Goal: Information Seeking & Learning: Understand process/instructions

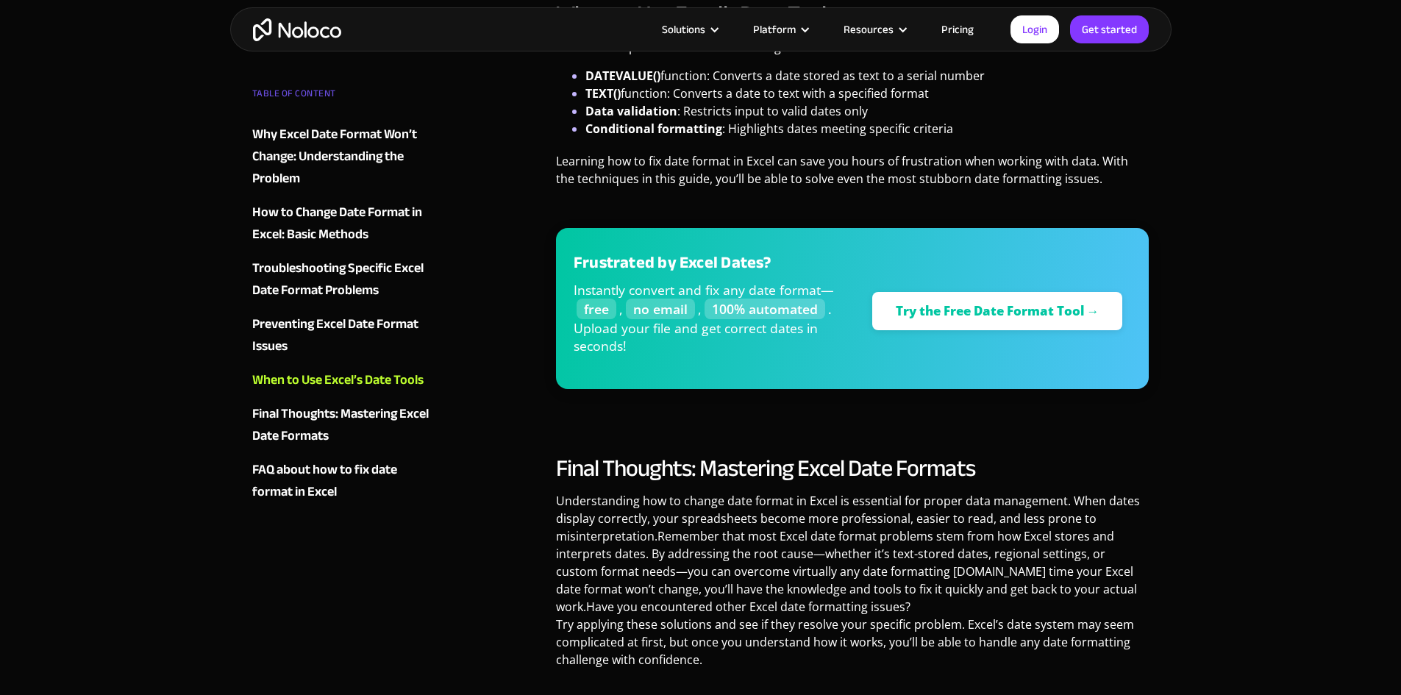
click at [295, 324] on div "Preventing Excel Date Format Issues" at bounding box center [341, 335] width 178 height 44
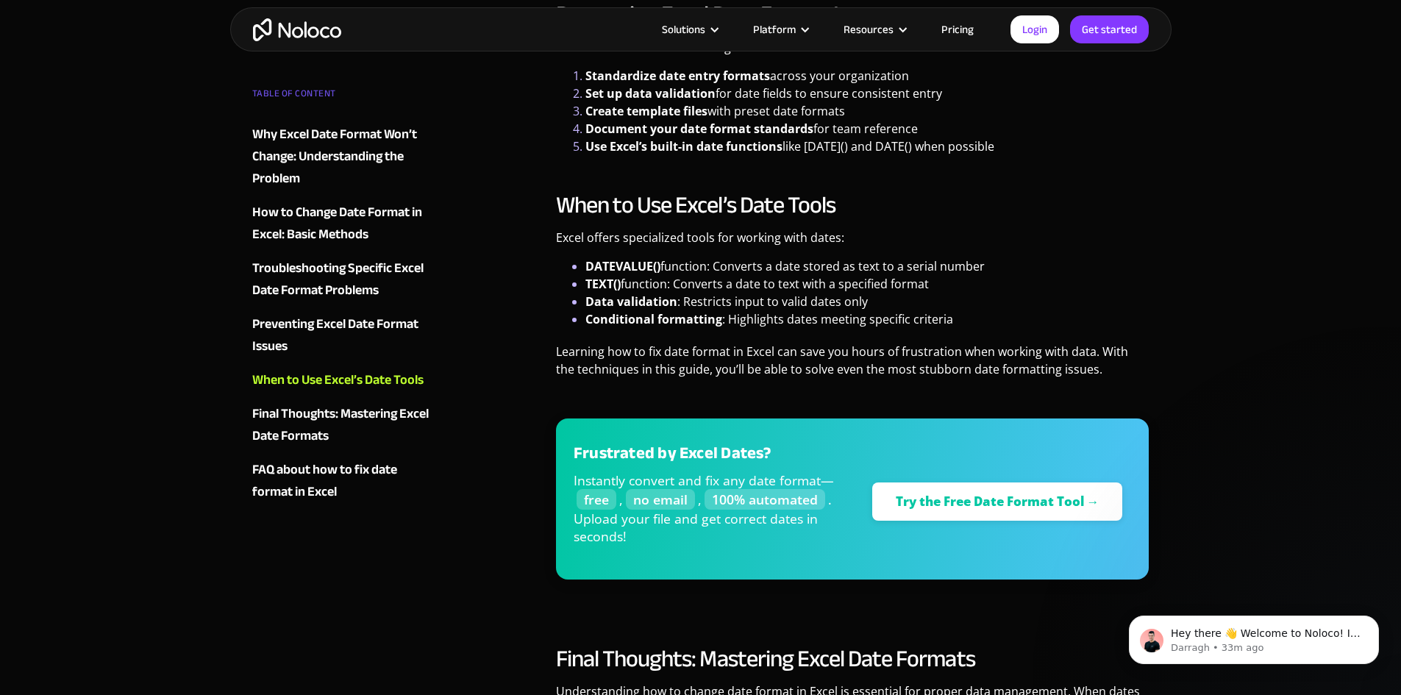
click at [308, 277] on div "Troubleshooting Specific Excel Date Format Problems" at bounding box center [341, 279] width 178 height 44
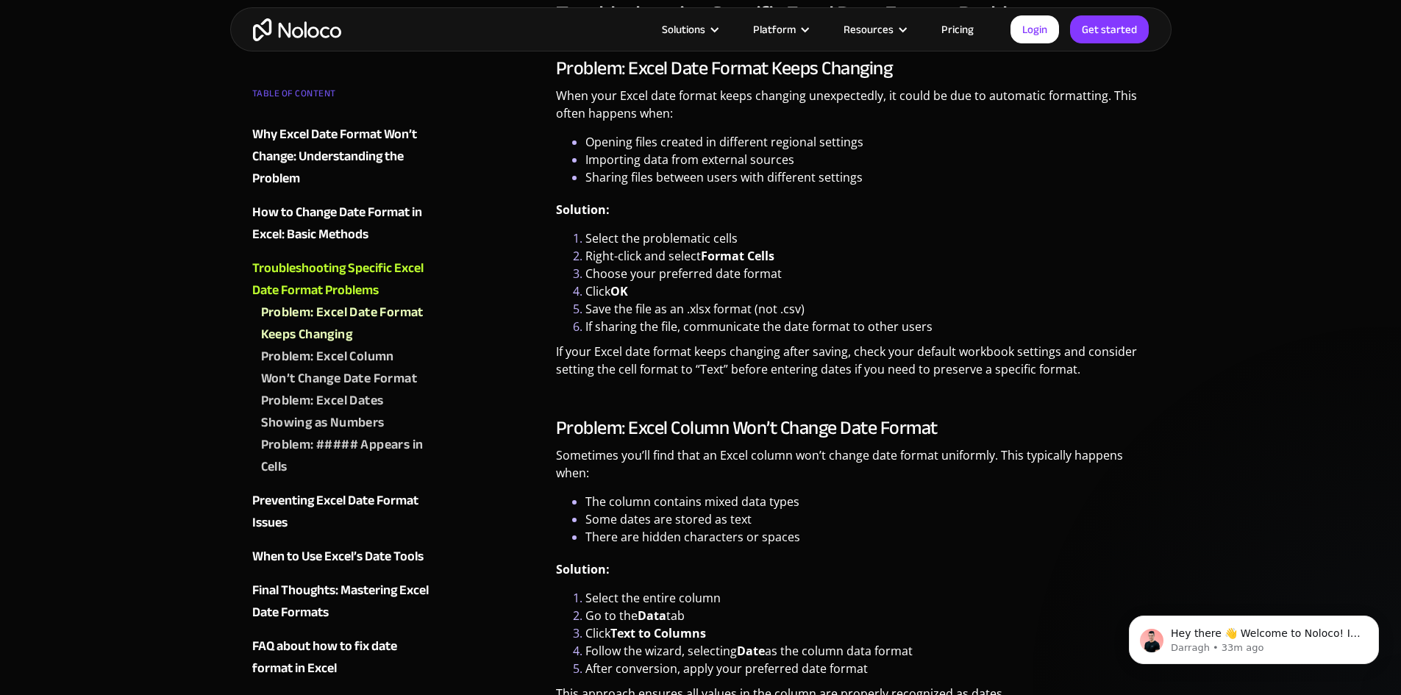
click at [376, 440] on div "Problem: ##### Appears in Cells" at bounding box center [345, 456] width 169 height 44
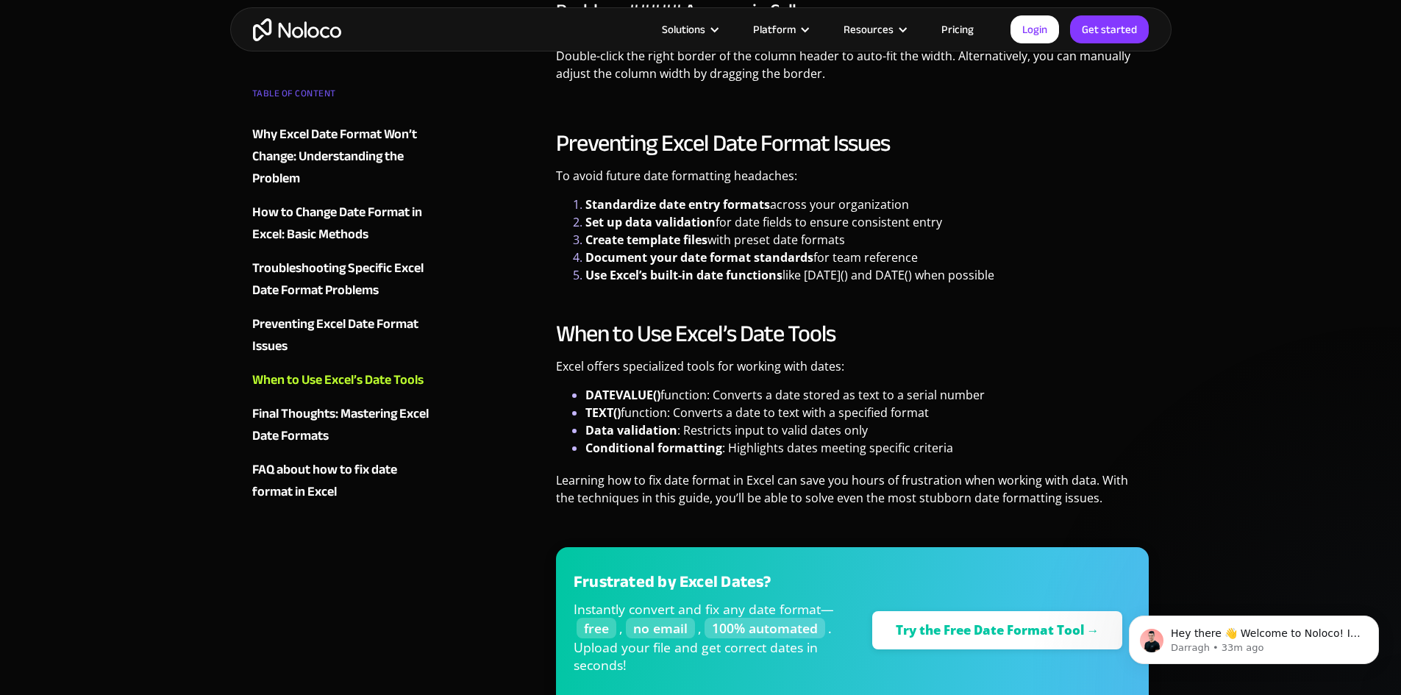
click at [284, 321] on div "Preventing Excel Date Format Issues" at bounding box center [341, 335] width 178 height 44
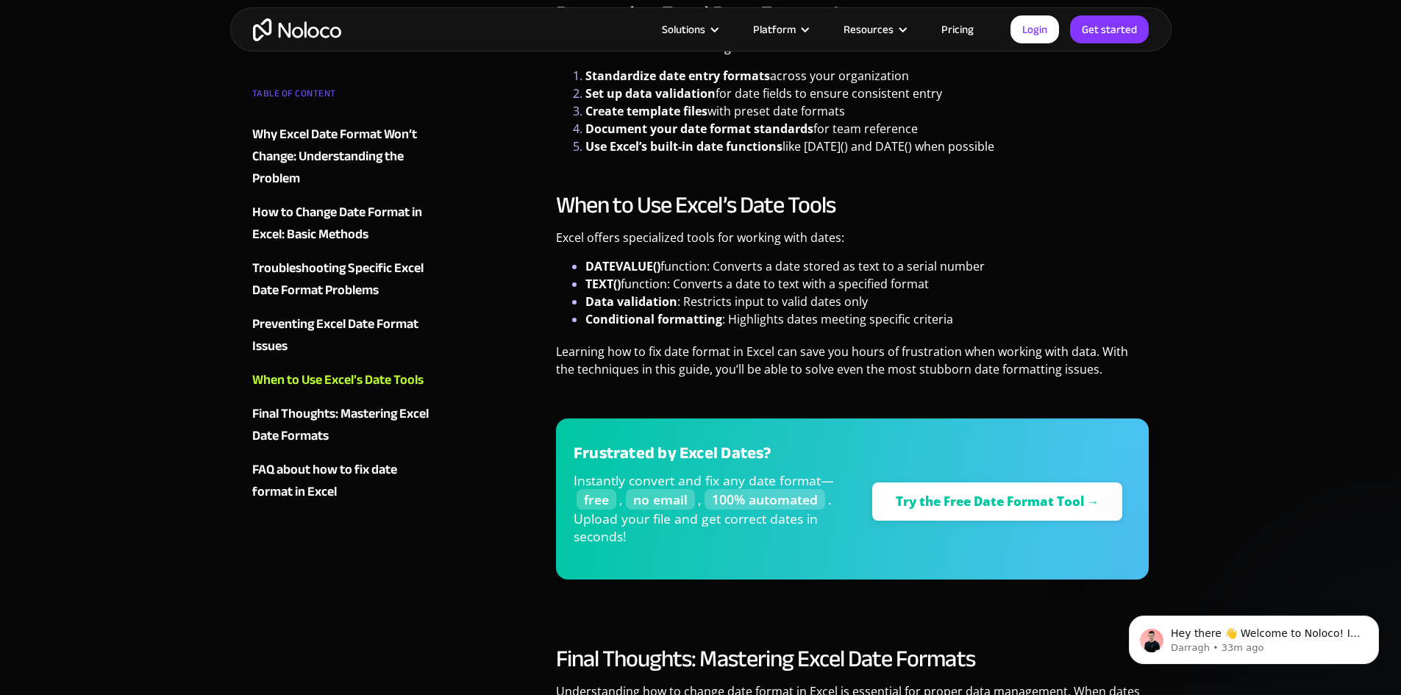
click at [318, 362] on div "TABLE OF CONTENT Why Excel Date Format Won’t Change: Understanding the Problem …" at bounding box center [341, 292] width 178 height 421
click at [303, 302] on div "TABLE OF CONTENT Why Excel Date Format Won’t Change: Understanding the Problem …" at bounding box center [341, 292] width 178 height 421
click at [303, 290] on div "Troubleshooting Specific Excel Date Format Problems" at bounding box center [341, 279] width 178 height 44
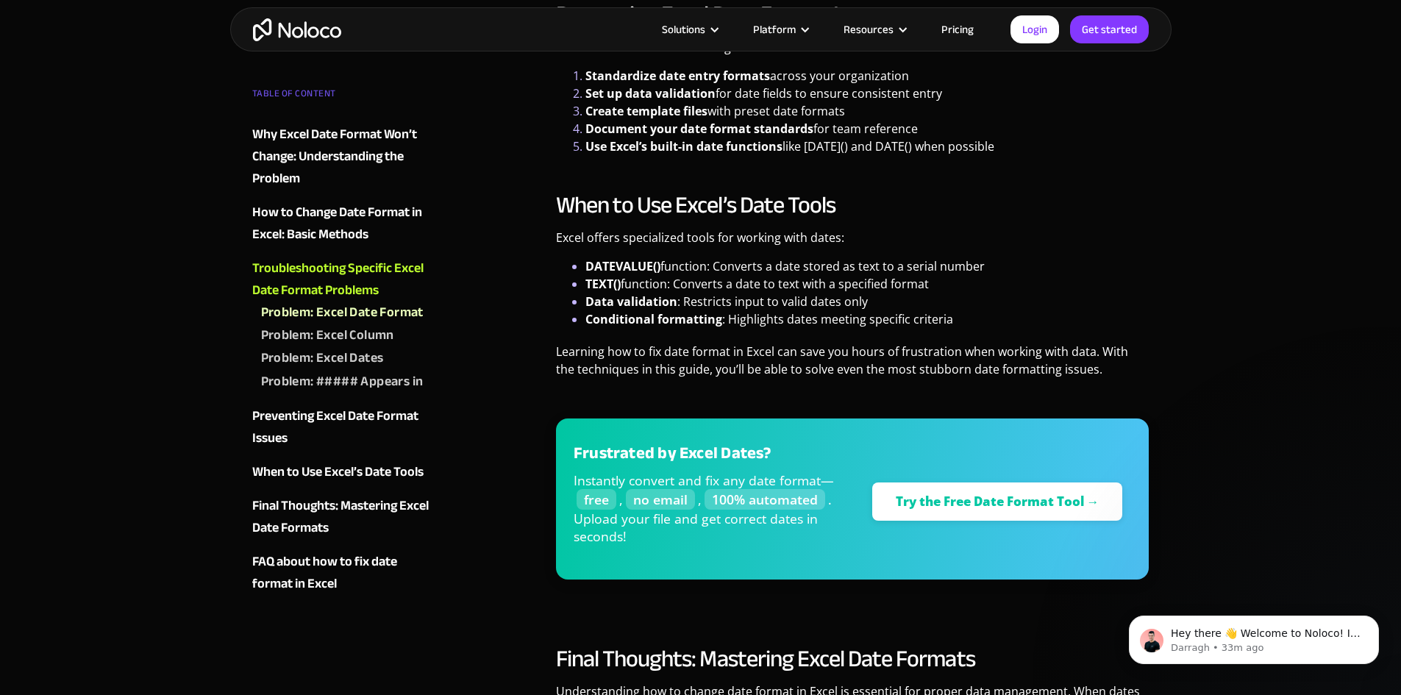
scroll to position [2137, 0]
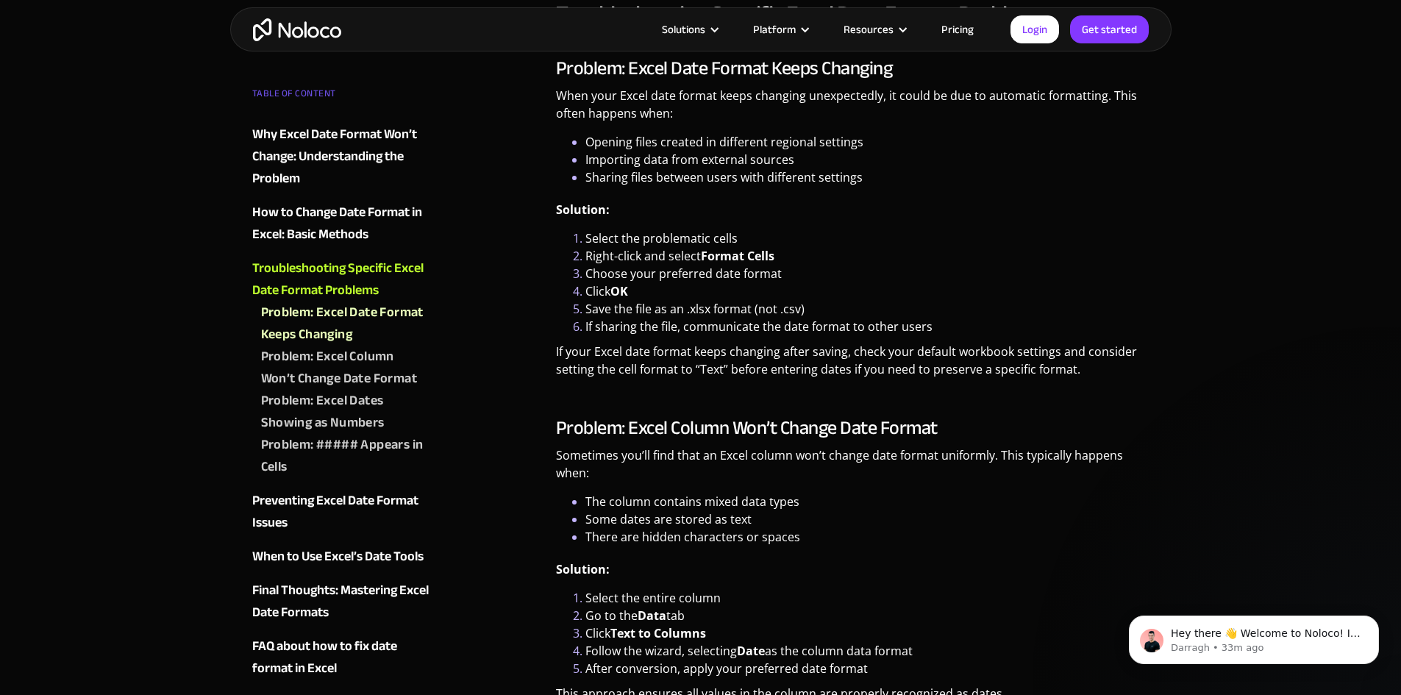
click at [339, 446] on div "Problem: ##### Appears in Cells" at bounding box center [345, 456] width 169 height 44
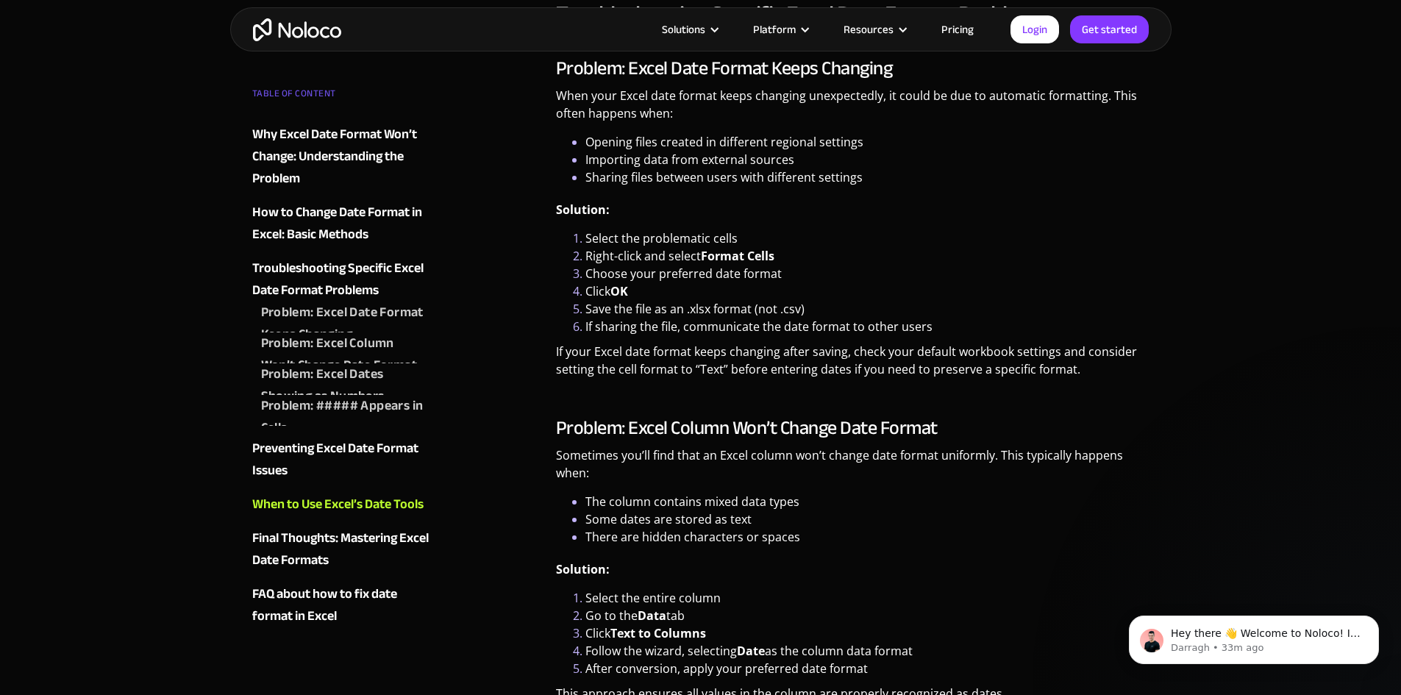
scroll to position [3325, 0]
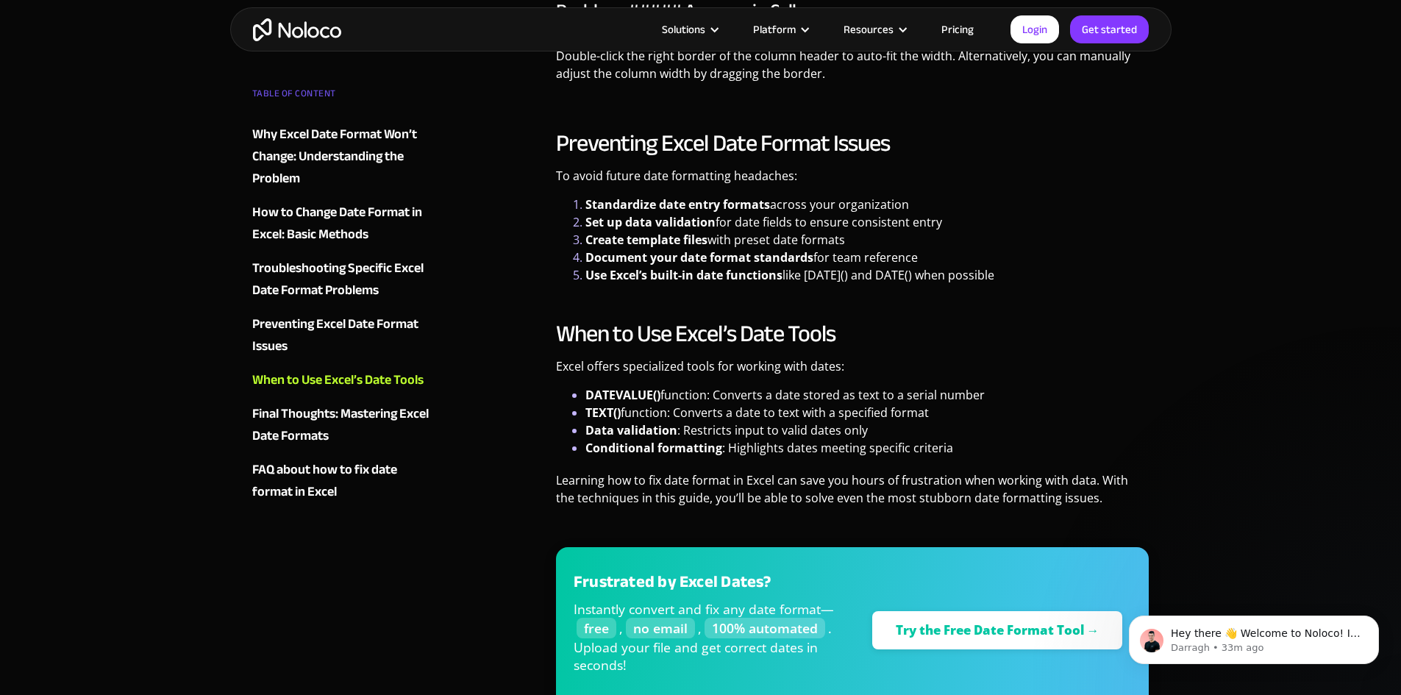
click at [317, 270] on div "Troubleshooting Specific Excel Date Format Problems" at bounding box center [341, 279] width 178 height 44
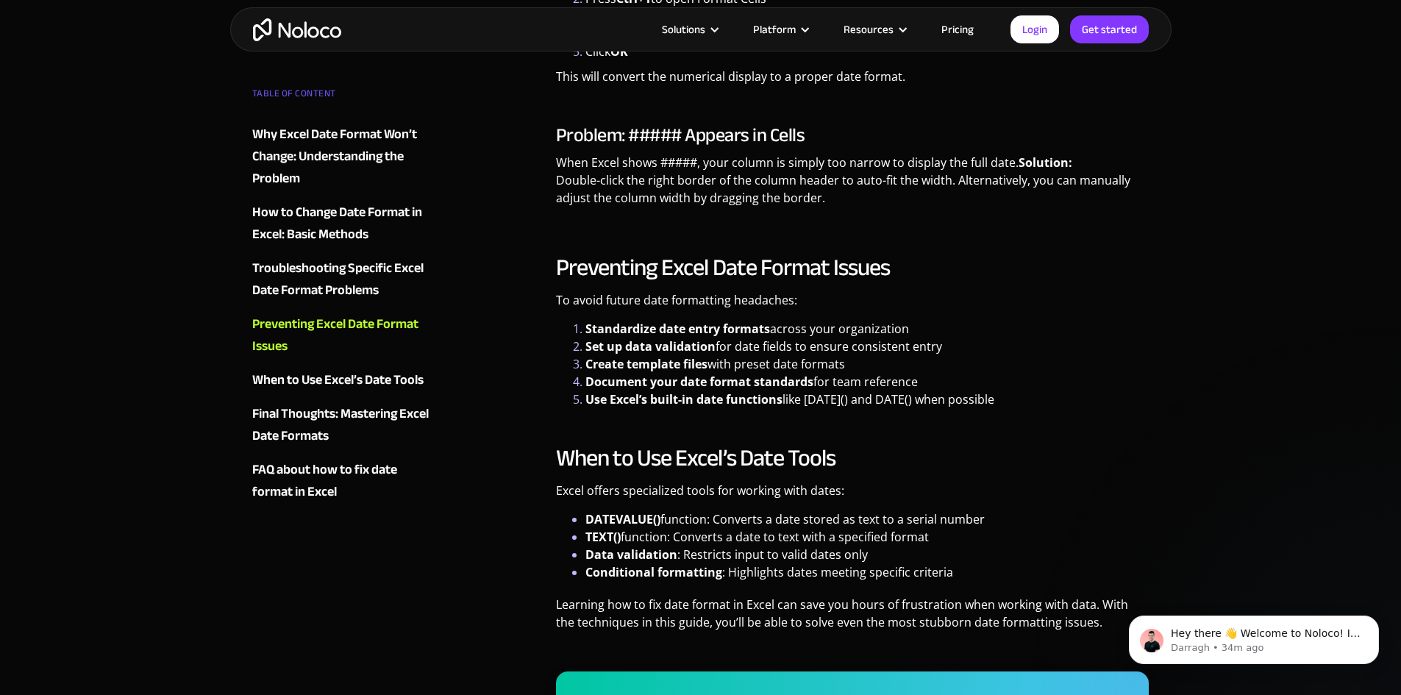
scroll to position [3166, 0]
